Goal: Task Accomplishment & Management: Manage account settings

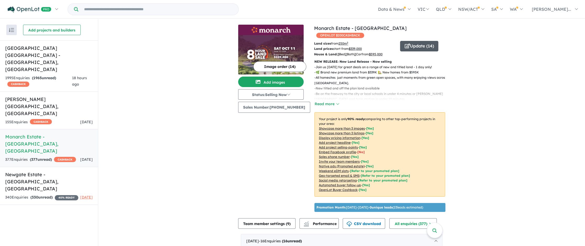
click at [416, 42] on button "Update ( 14 )" at bounding box center [419, 46] width 38 height 10
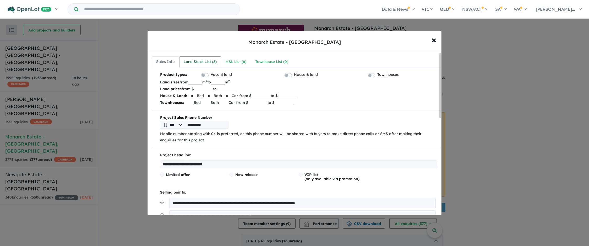
click at [194, 58] on link "Land Stock List ( 8 )" at bounding box center [200, 61] width 42 height 11
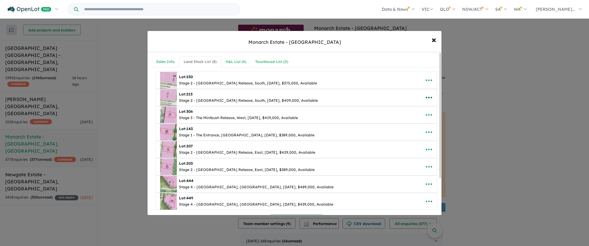
click at [426, 96] on icon "button" at bounding box center [429, 98] width 8 height 8
click at [411, 122] on link "Remove" at bounding box center [417, 123] width 39 height 12
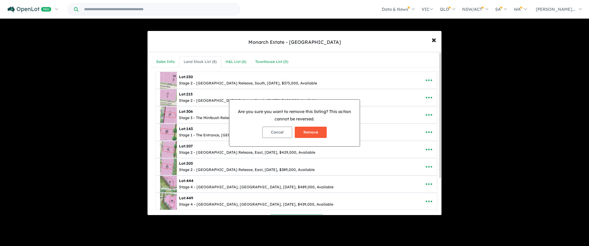
click at [320, 134] on button "Remove" at bounding box center [311, 132] width 32 height 11
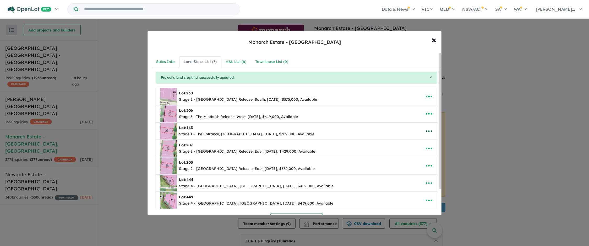
click at [431, 129] on icon "button" at bounding box center [429, 131] width 8 height 8
click at [412, 155] on link "Remove" at bounding box center [417, 156] width 39 height 12
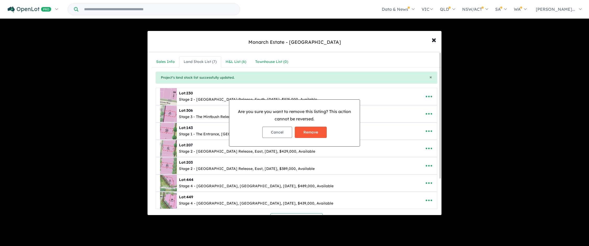
click at [318, 130] on button "Remove" at bounding box center [311, 132] width 32 height 11
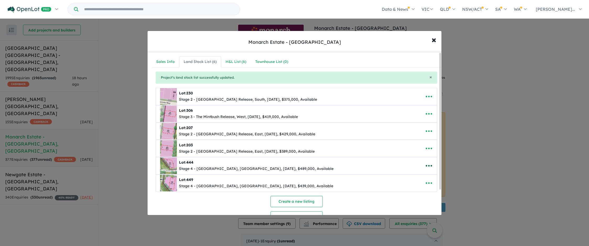
click at [427, 163] on icon "button" at bounding box center [429, 166] width 8 height 8
click at [411, 186] on link "Remove" at bounding box center [417, 190] width 39 height 12
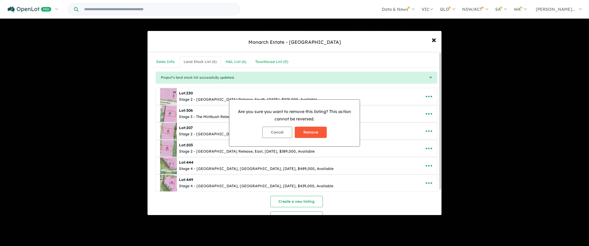
click at [315, 128] on button "Remove" at bounding box center [311, 132] width 32 height 11
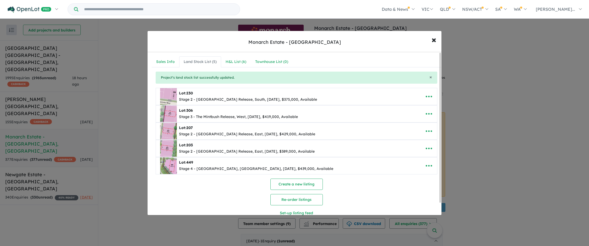
click at [241, 39] on div "Monarch Estate - [GEOGRAPHIC_DATA] × Close" at bounding box center [294, 41] width 294 height 21
click at [231, 57] on link "H&L List ( 6 )" at bounding box center [236, 61] width 30 height 11
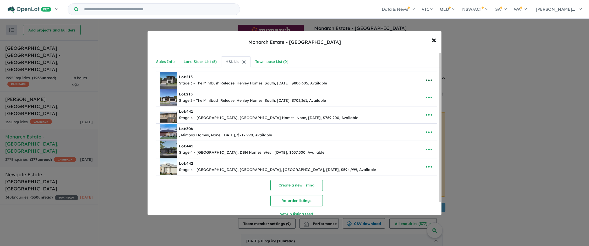
click at [431, 80] on button "button" at bounding box center [429, 80] width 16 height 12
click at [413, 96] on link "Edit" at bounding box center [417, 93] width 39 height 12
select select "*****"
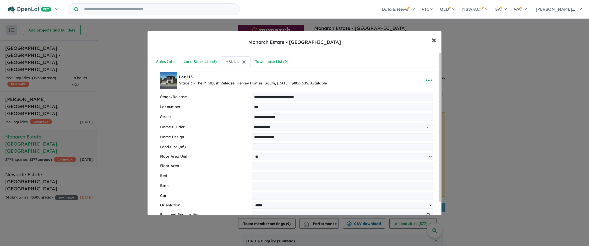
click at [432, 40] on span "×" at bounding box center [433, 39] width 5 height 11
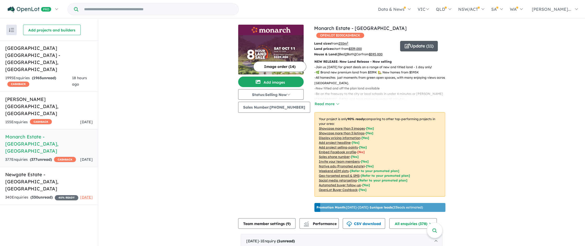
click at [416, 41] on button "Update ( 11 )" at bounding box center [419, 46] width 38 height 10
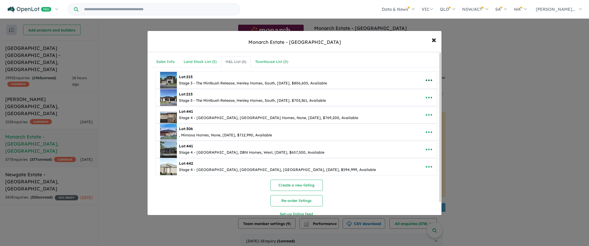
click at [427, 83] on icon "button" at bounding box center [429, 80] width 8 height 8
click at [414, 103] on link "Remove" at bounding box center [417, 105] width 39 height 12
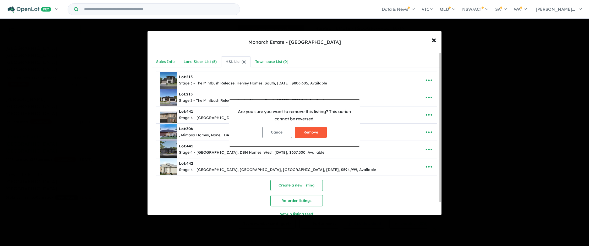
click at [310, 132] on button "Remove" at bounding box center [311, 132] width 32 height 11
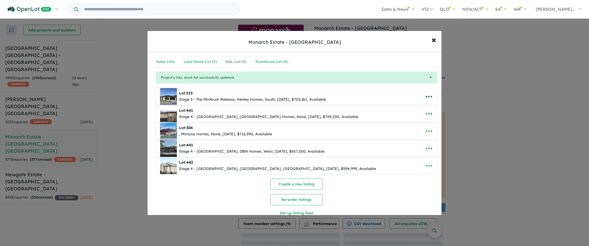
click at [428, 95] on icon "button" at bounding box center [429, 96] width 8 height 8
click at [413, 121] on link "Remove" at bounding box center [417, 121] width 39 height 12
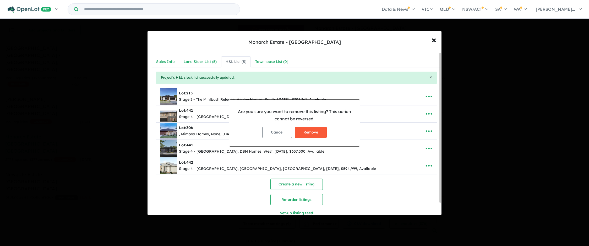
click at [326, 130] on button "Remove" at bounding box center [311, 132] width 32 height 11
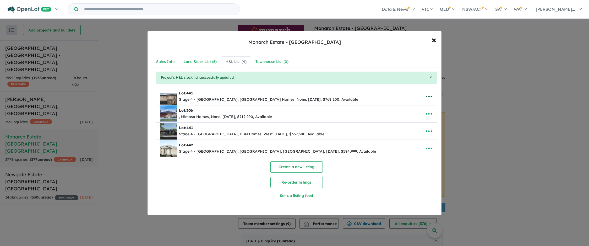
click at [429, 97] on icon "button" at bounding box center [429, 96] width 8 height 8
click at [408, 121] on link "Remove" at bounding box center [417, 121] width 39 height 12
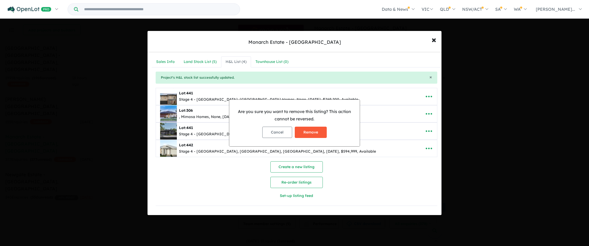
click at [308, 132] on button "Remove" at bounding box center [311, 132] width 32 height 11
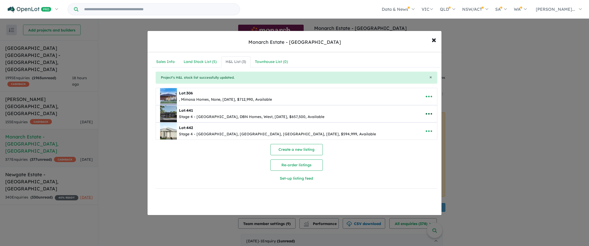
click at [427, 111] on icon "button" at bounding box center [429, 114] width 8 height 8
click at [412, 136] on link "Remove" at bounding box center [417, 139] width 39 height 12
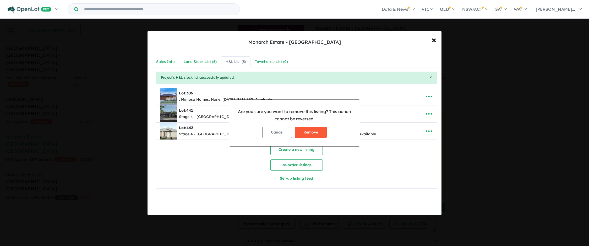
click at [308, 133] on button "Remove" at bounding box center [311, 132] width 32 height 11
